Goal: Information Seeking & Learning: Learn about a topic

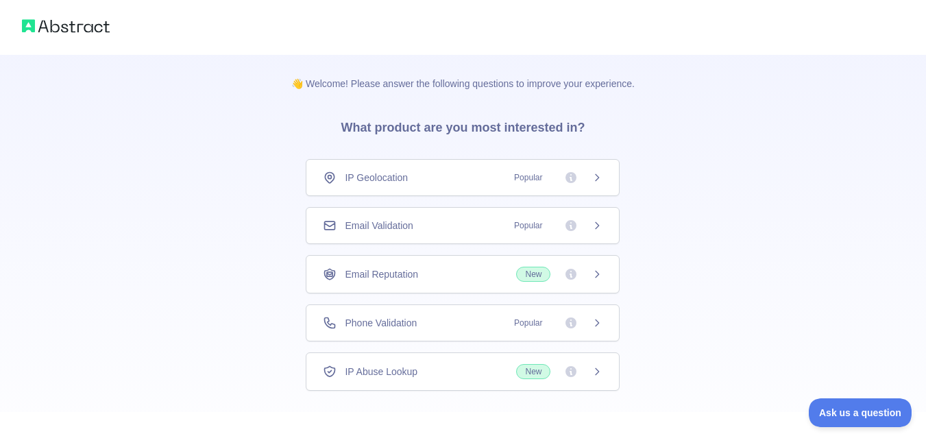
click at [597, 230] on icon at bounding box center [596, 225] width 11 height 11
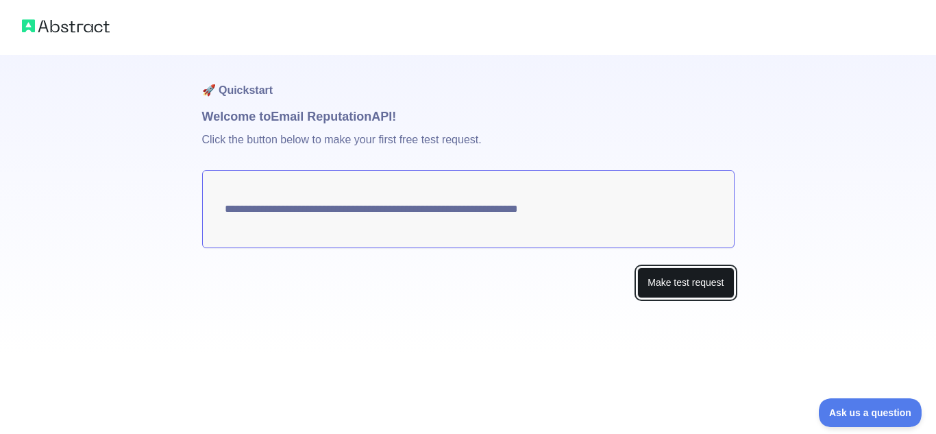
click at [685, 286] on button "Make test request" at bounding box center [685, 282] width 97 height 31
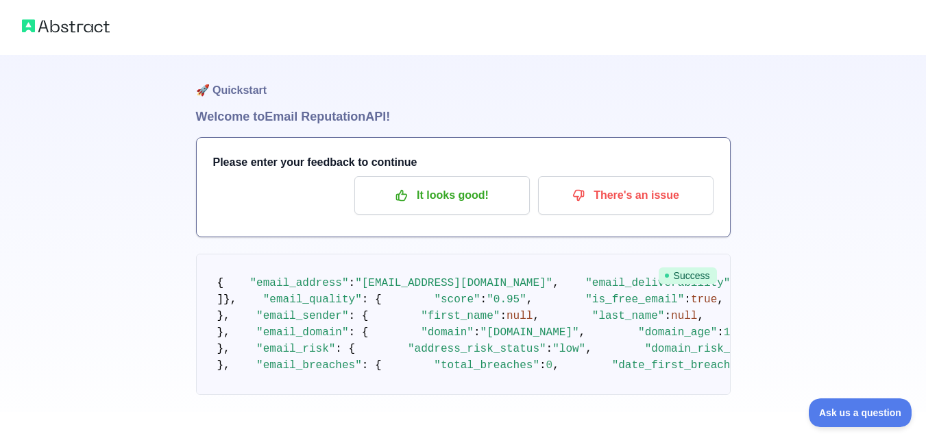
click at [93, 36] on div at bounding box center [463, 27] width 926 height 55
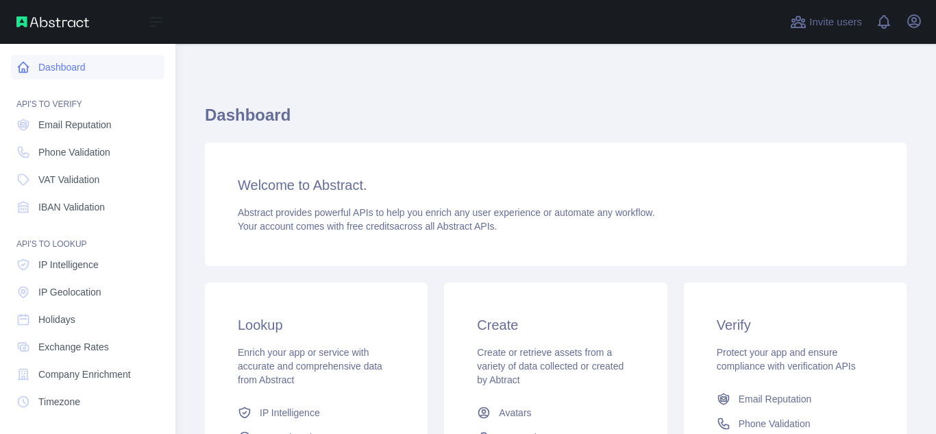
click at [38, 63] on link "Dashboard" at bounding box center [88, 67] width 154 height 25
click at [86, 134] on link "Email Reputation" at bounding box center [88, 124] width 154 height 25
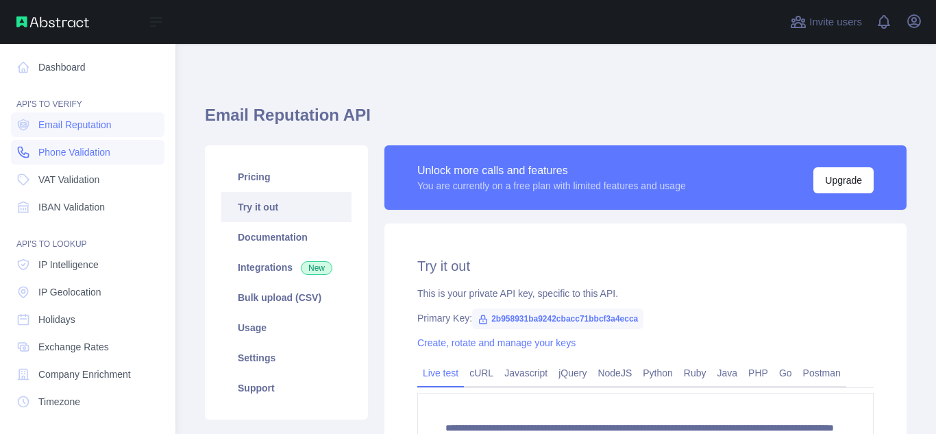
click at [110, 154] on span "Phone Validation" at bounding box center [74, 152] width 72 height 14
click at [58, 17] on img at bounding box center [52, 21] width 73 height 11
click at [40, 13] on div "Open sidebar" at bounding box center [87, 22] width 175 height 44
click at [60, 20] on img at bounding box center [52, 21] width 73 height 11
